Goal: Navigation & Orientation: Find specific page/section

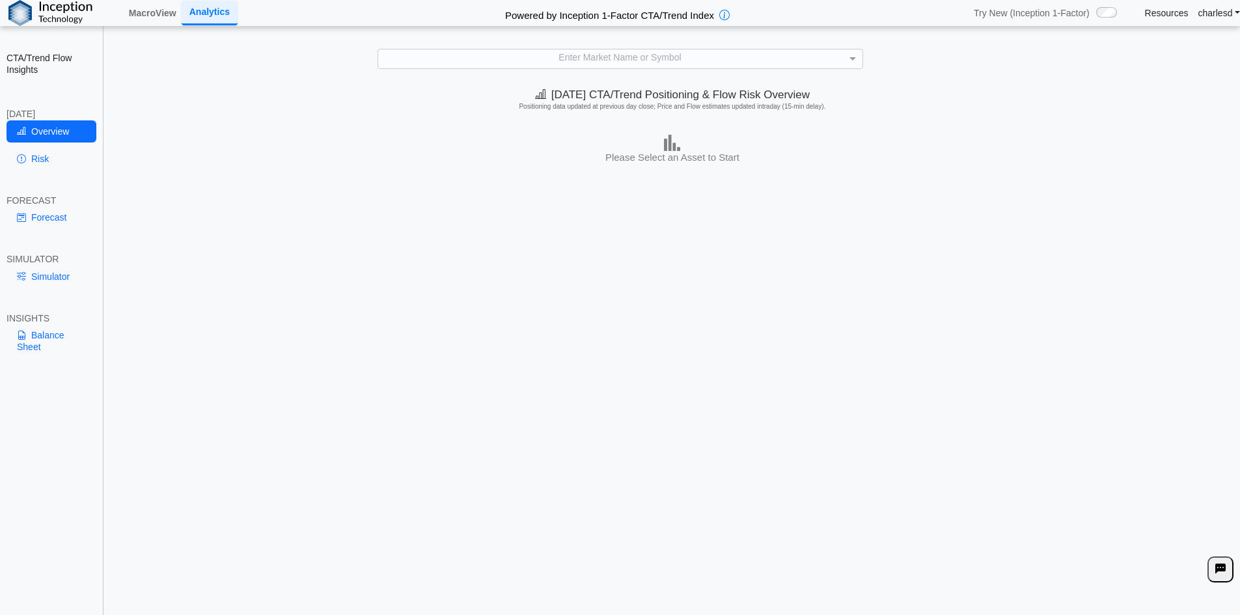
click at [1163, 67] on div "Enter Market Name or Symbol" at bounding box center [620, 59] width 1214 height 20
click at [1169, 23] on div "Try New (Inception 1-Factor) /1-factor-analytics /scenario Resources charlesd L…" at bounding box center [1100, 12] width 279 height 23
click at [1167, 17] on link "Resources" at bounding box center [1167, 13] width 44 height 12
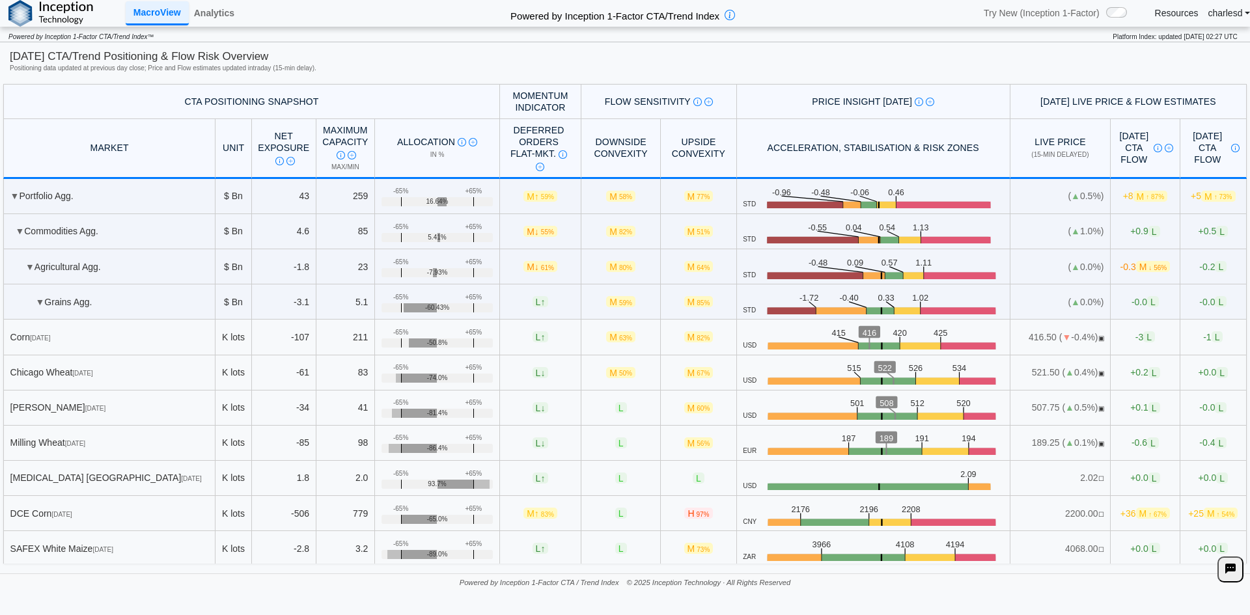
scroll to position [260, 0]
